Goal: Information Seeking & Learning: Learn about a topic

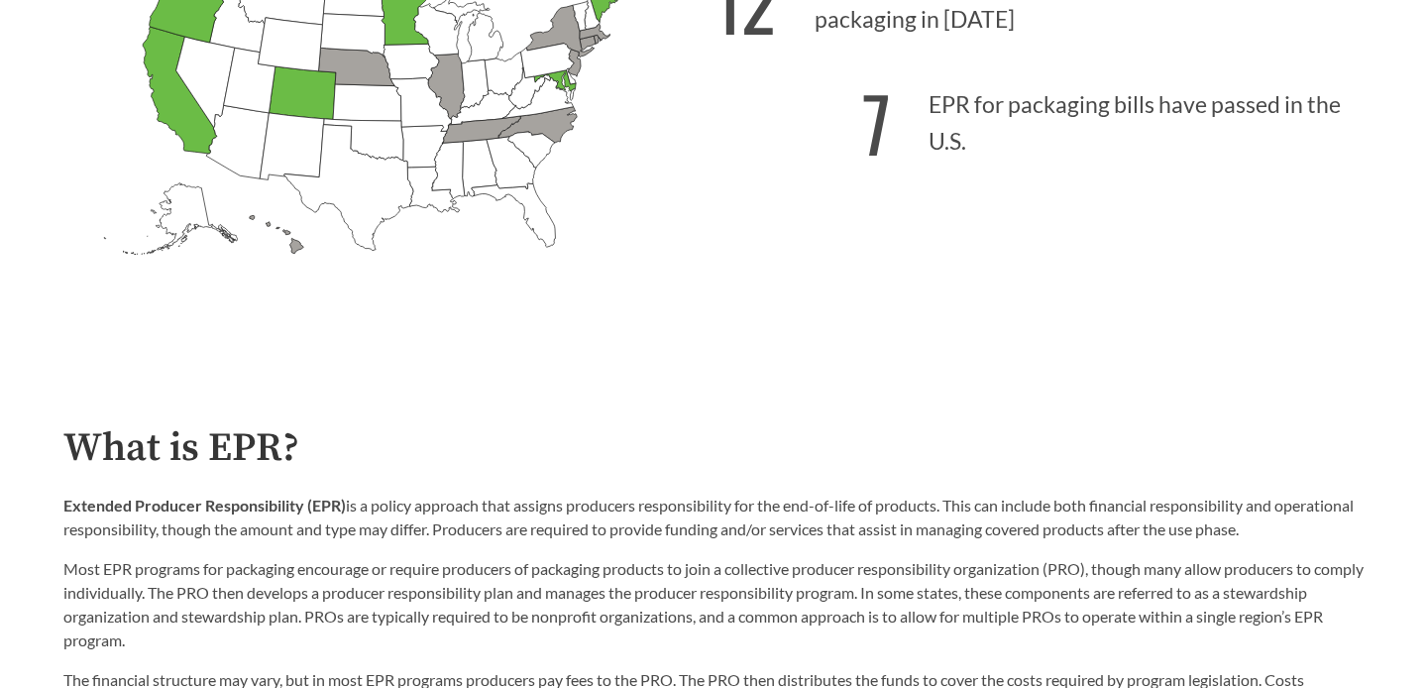
scroll to position [709, 0]
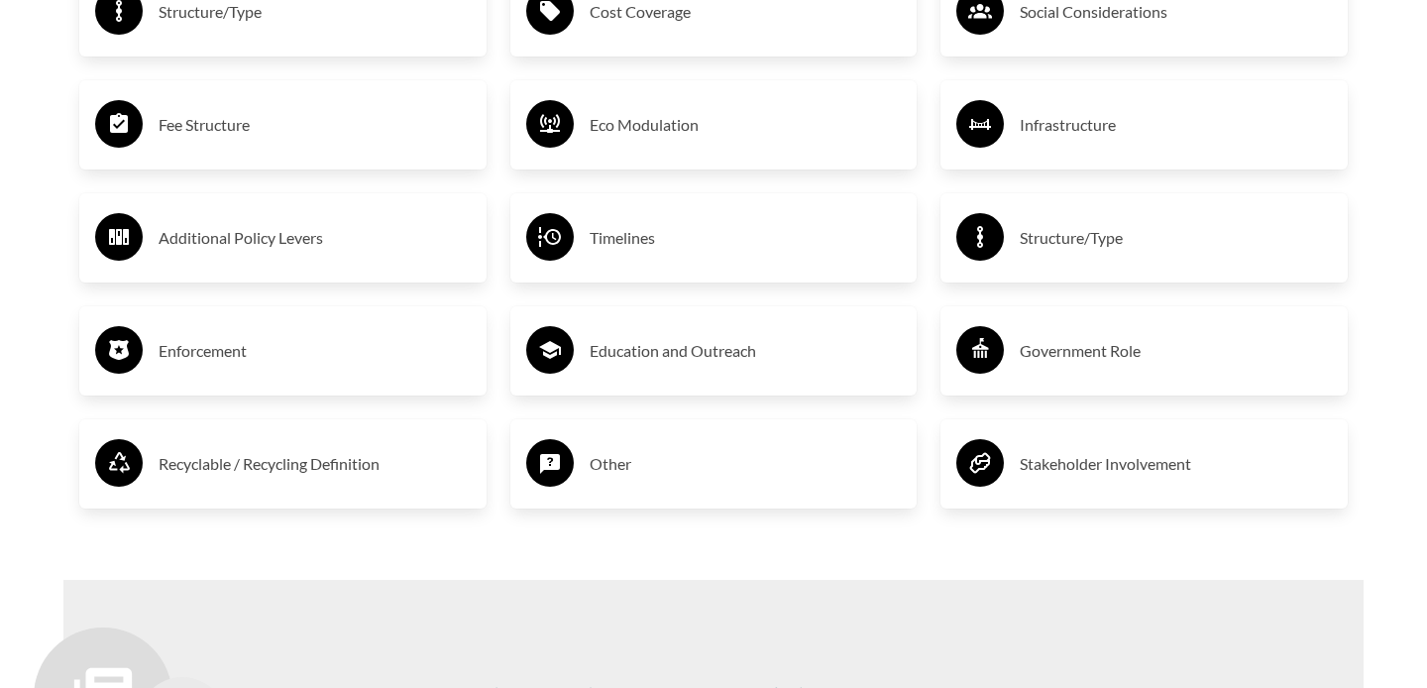
scroll to position [3353, 0]
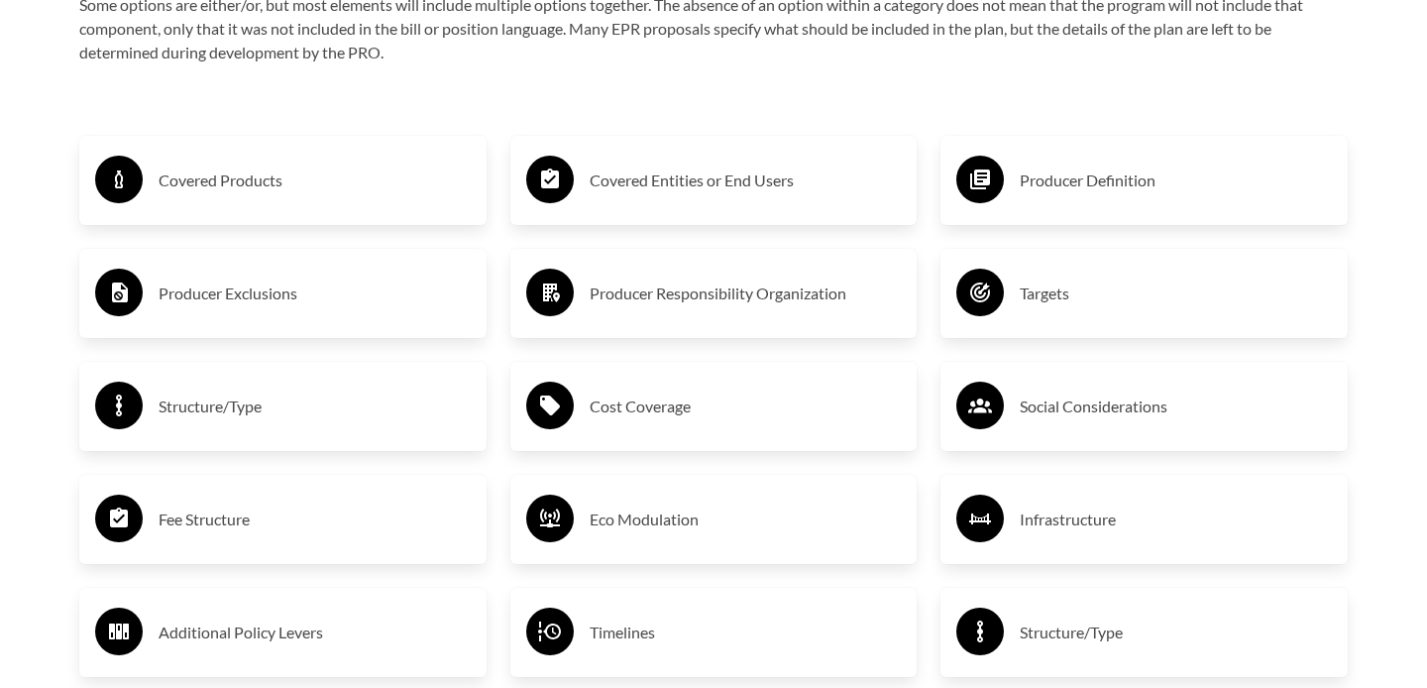
click at [1130, 177] on h3 "Producer Definition" at bounding box center [1176, 181] width 312 height 32
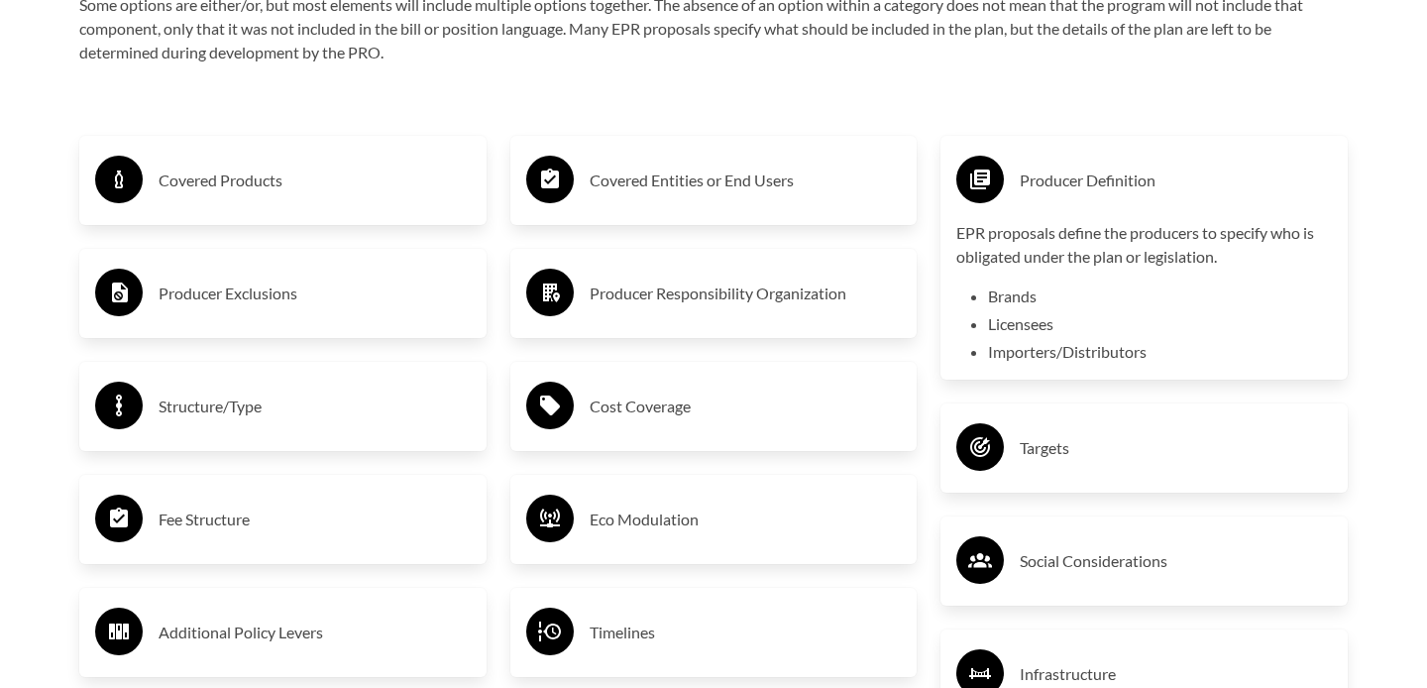
click at [1130, 177] on h3 "Producer Definition" at bounding box center [1176, 181] width 312 height 32
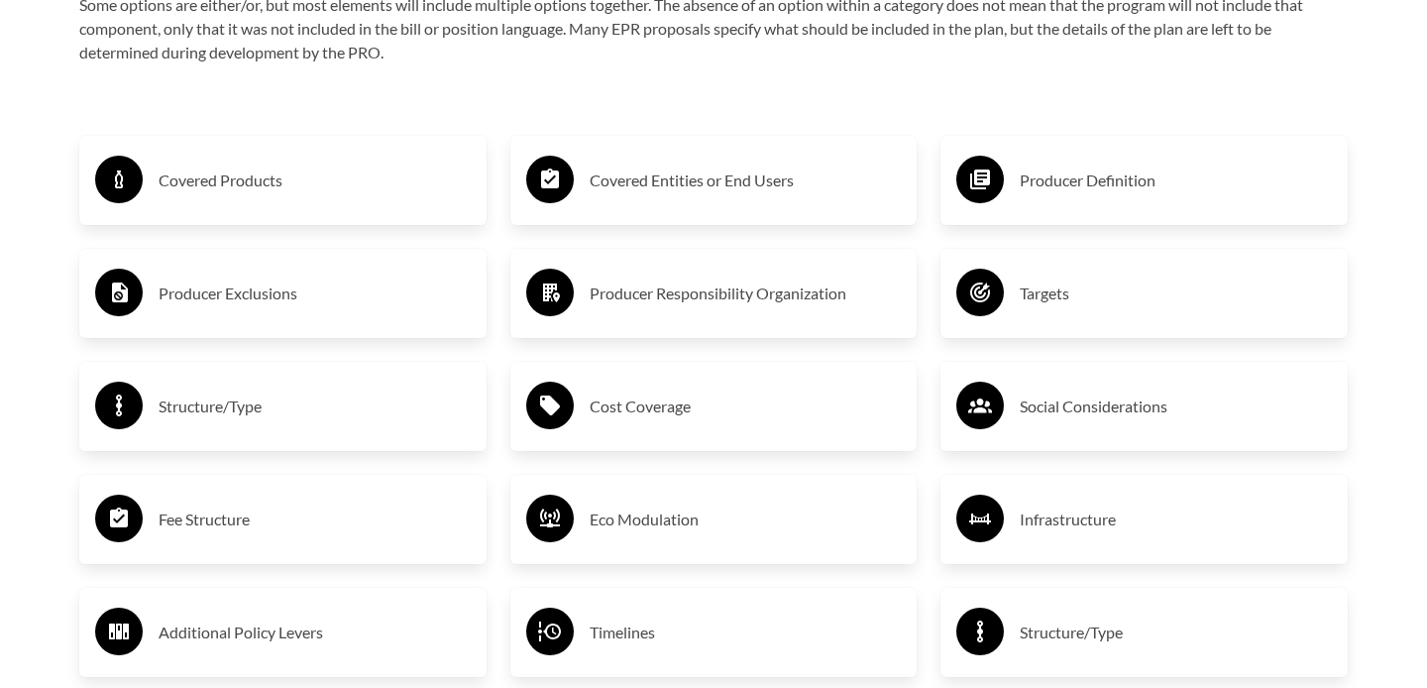
click at [1114, 315] on div "Targets" at bounding box center [1144, 293] width 376 height 57
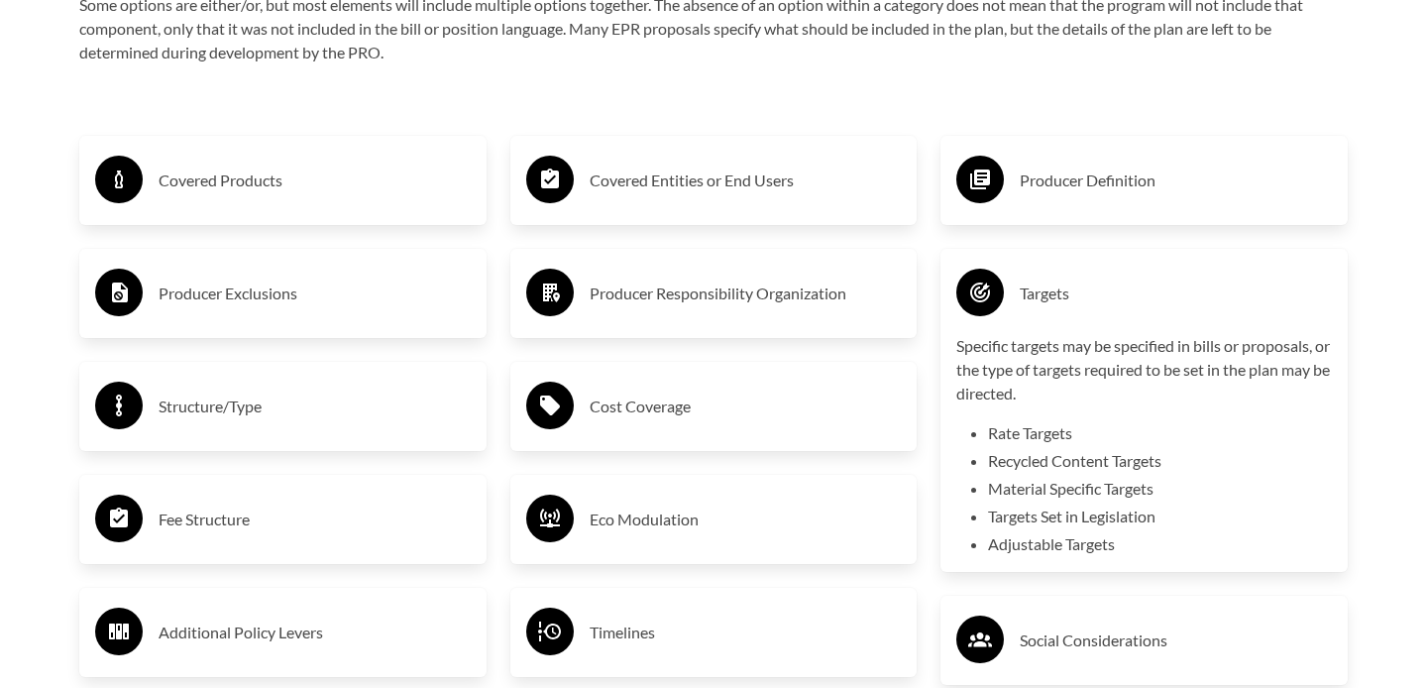
click at [1114, 315] on div "Targets" at bounding box center [1144, 293] width 376 height 57
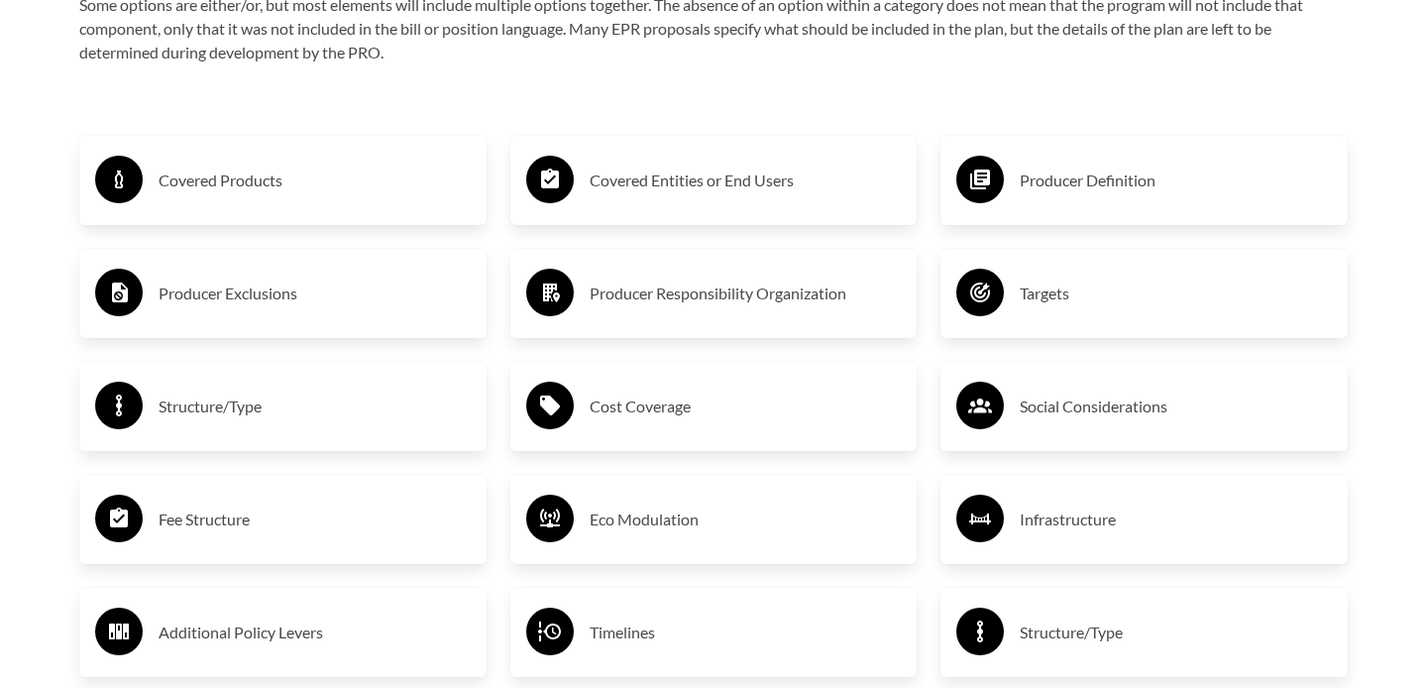
click at [1097, 402] on h3 "Social Considerations" at bounding box center [1176, 406] width 312 height 32
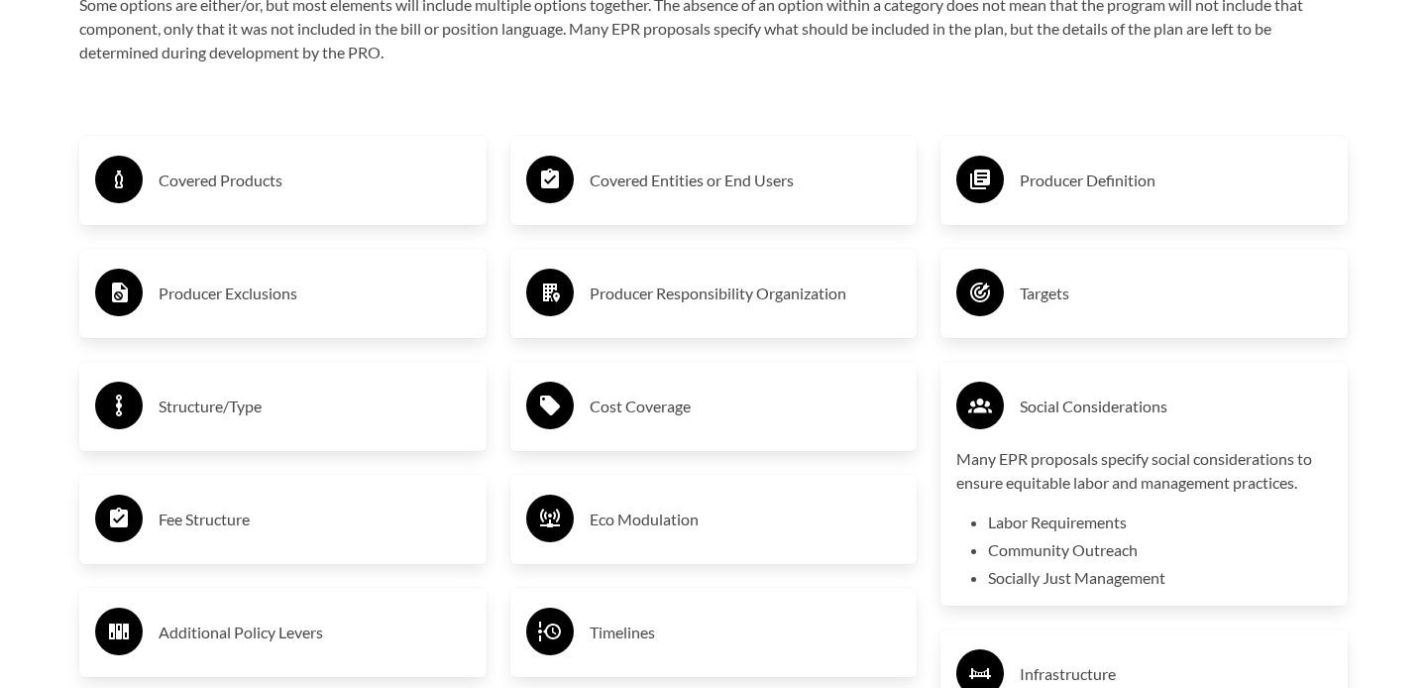
click at [1097, 402] on h3 "Social Considerations" at bounding box center [1176, 406] width 312 height 32
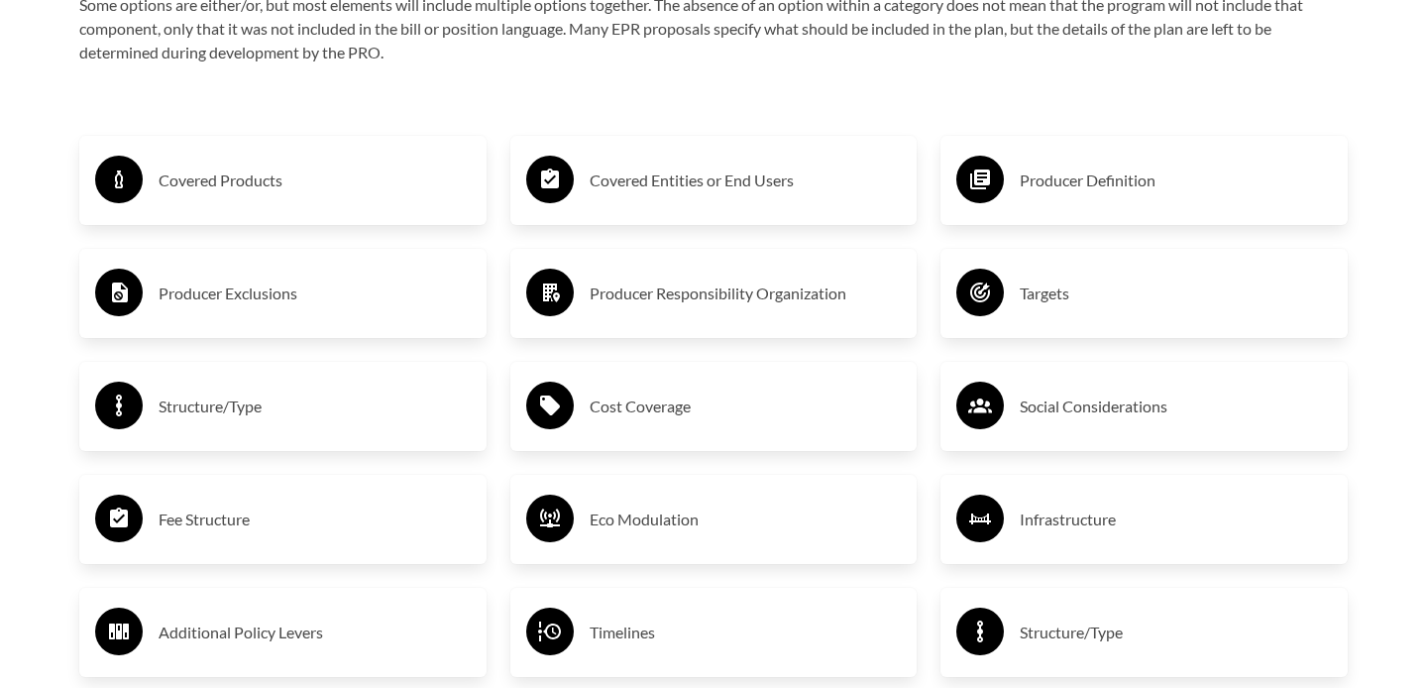
click at [1099, 503] on h3 "Infrastructure" at bounding box center [1176, 519] width 312 height 32
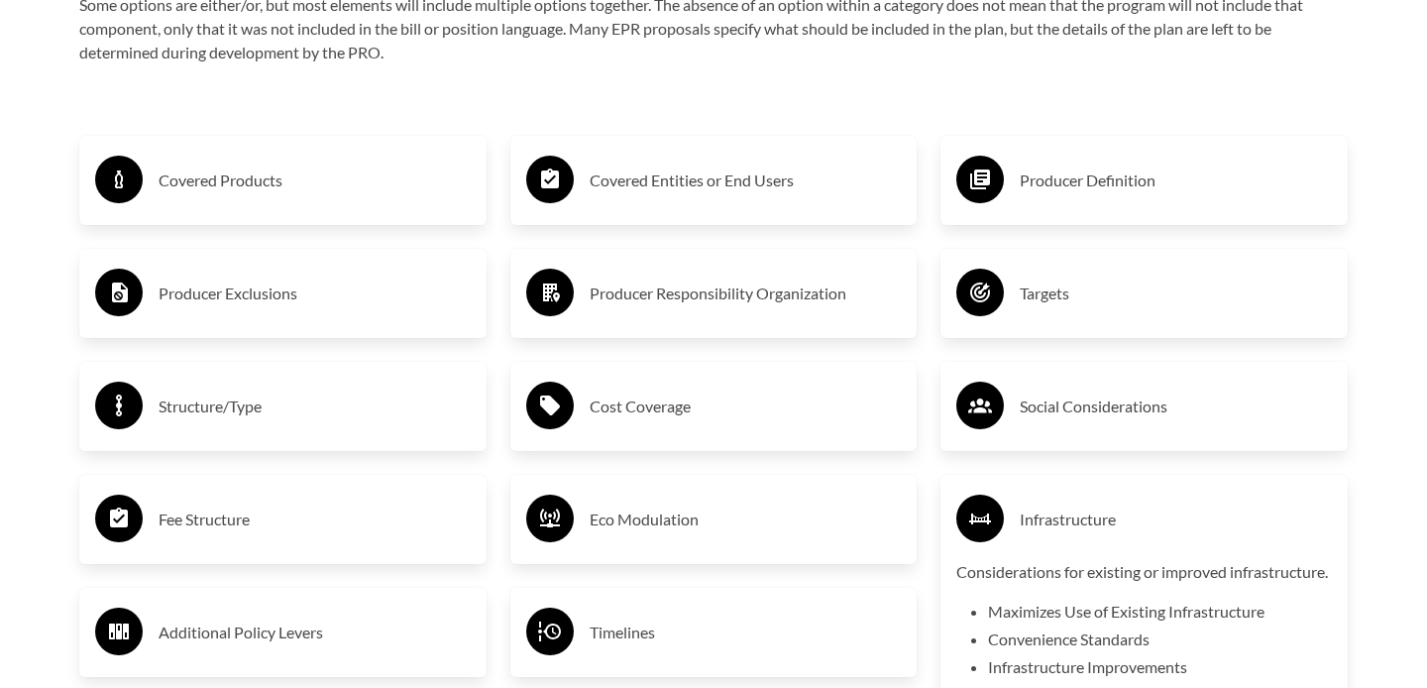
click at [1099, 503] on h3 "Infrastructure" at bounding box center [1176, 519] width 312 height 32
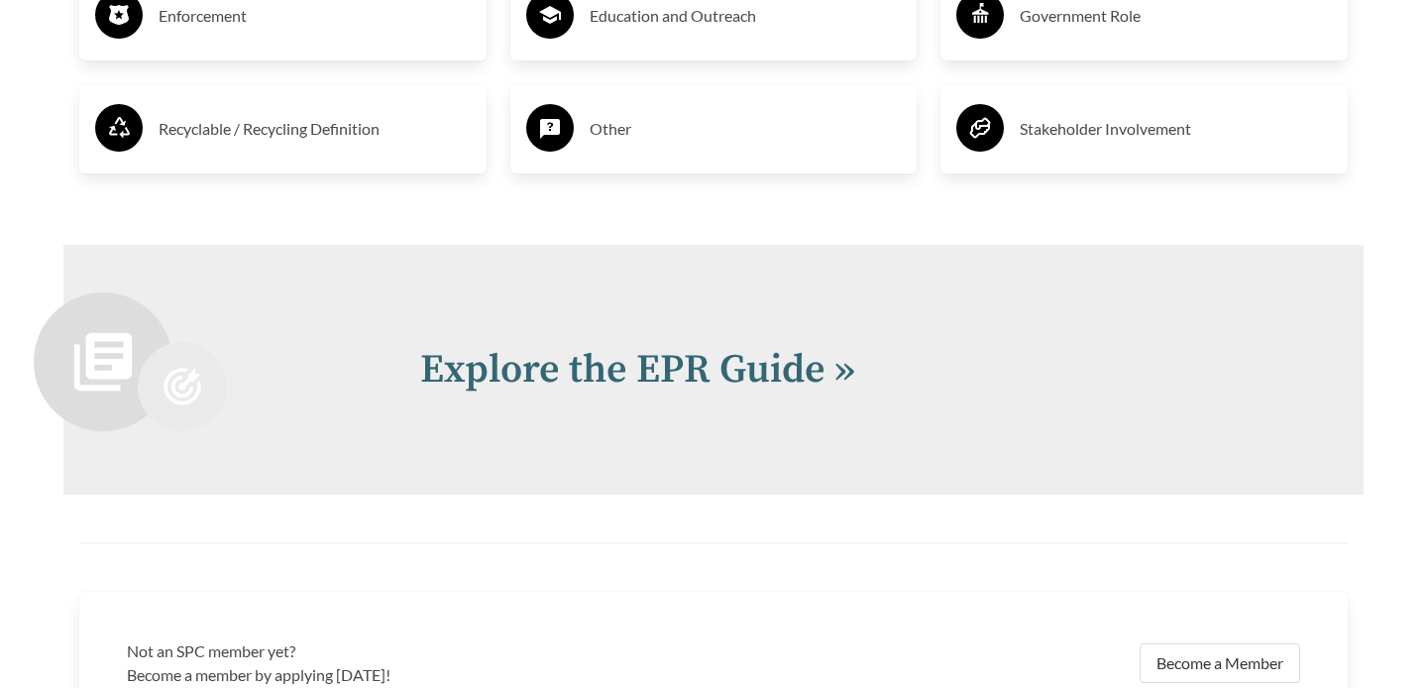
scroll to position [4098, 0]
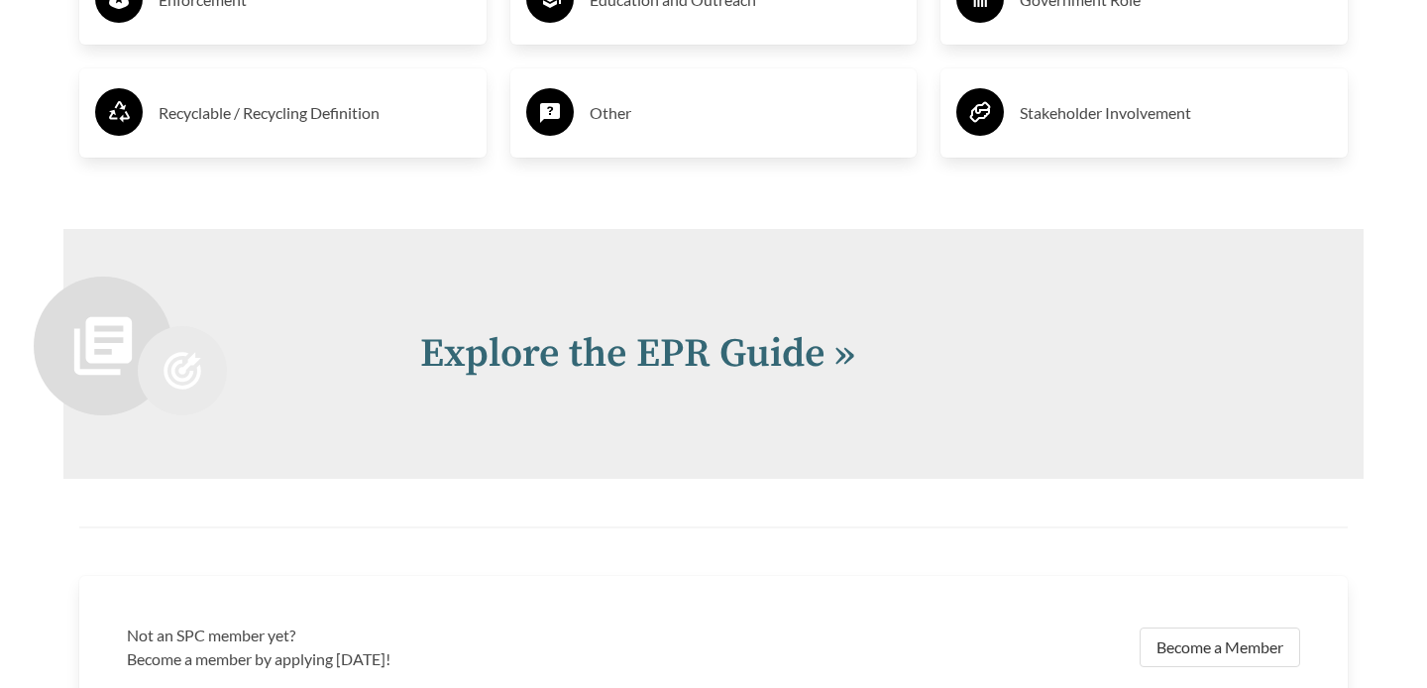
click at [737, 324] on h2 "Explore the EPR Guide »" at bounding box center [868, 353] width 896 height 59
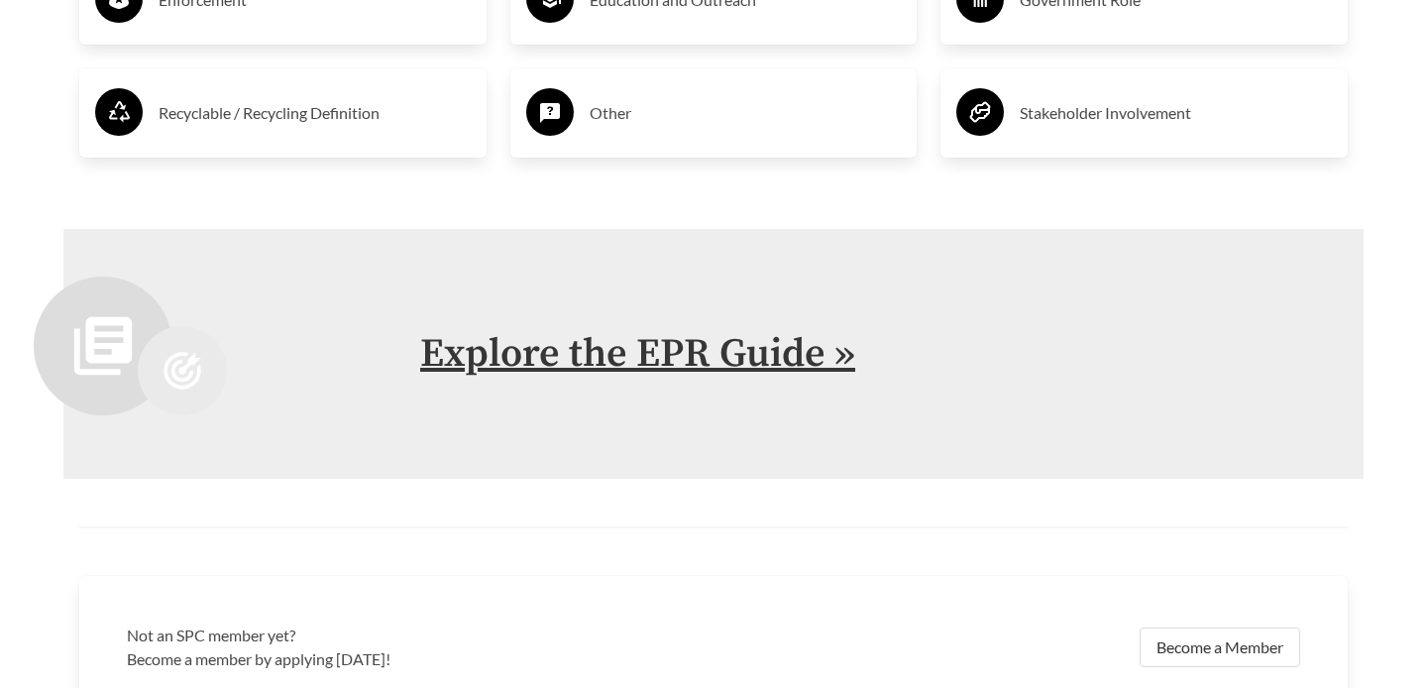
click at [740, 363] on link "Explore the EPR Guide »" at bounding box center [637, 354] width 435 height 50
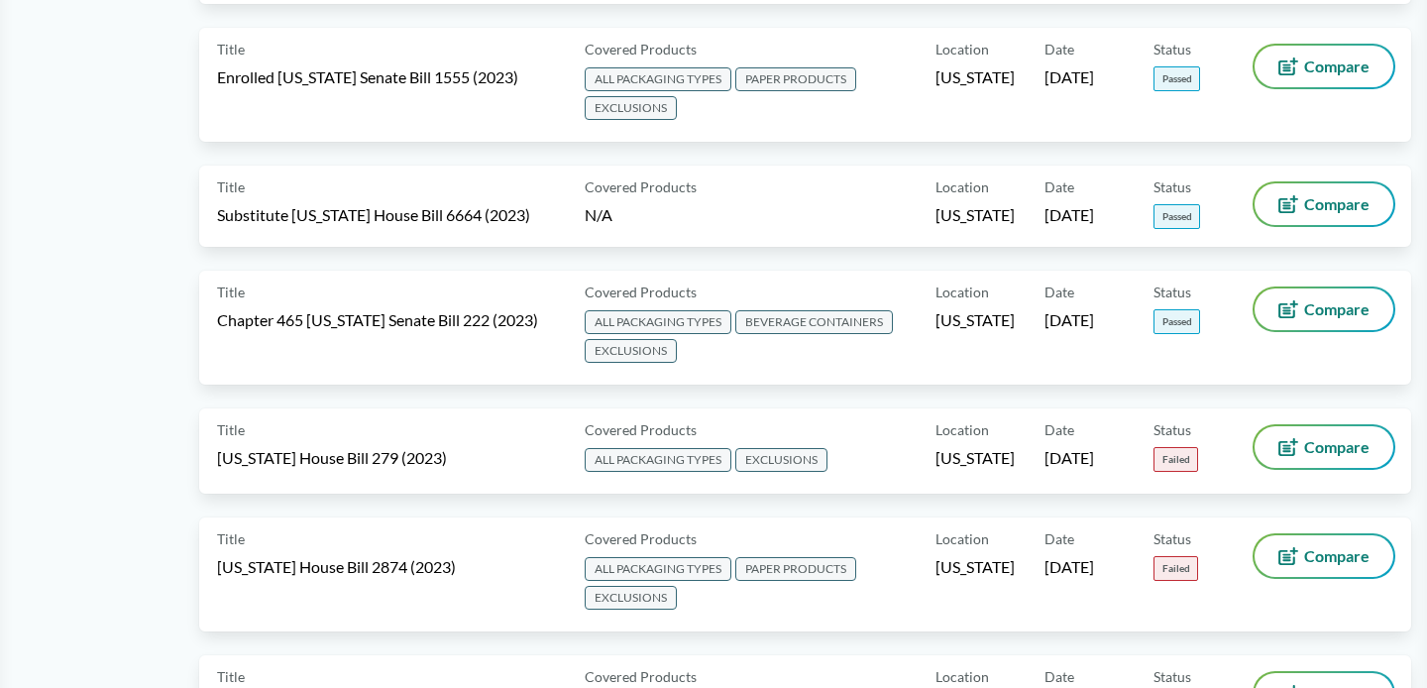
scroll to position [5001, 0]
